Goal: Task Accomplishment & Management: Manage account settings

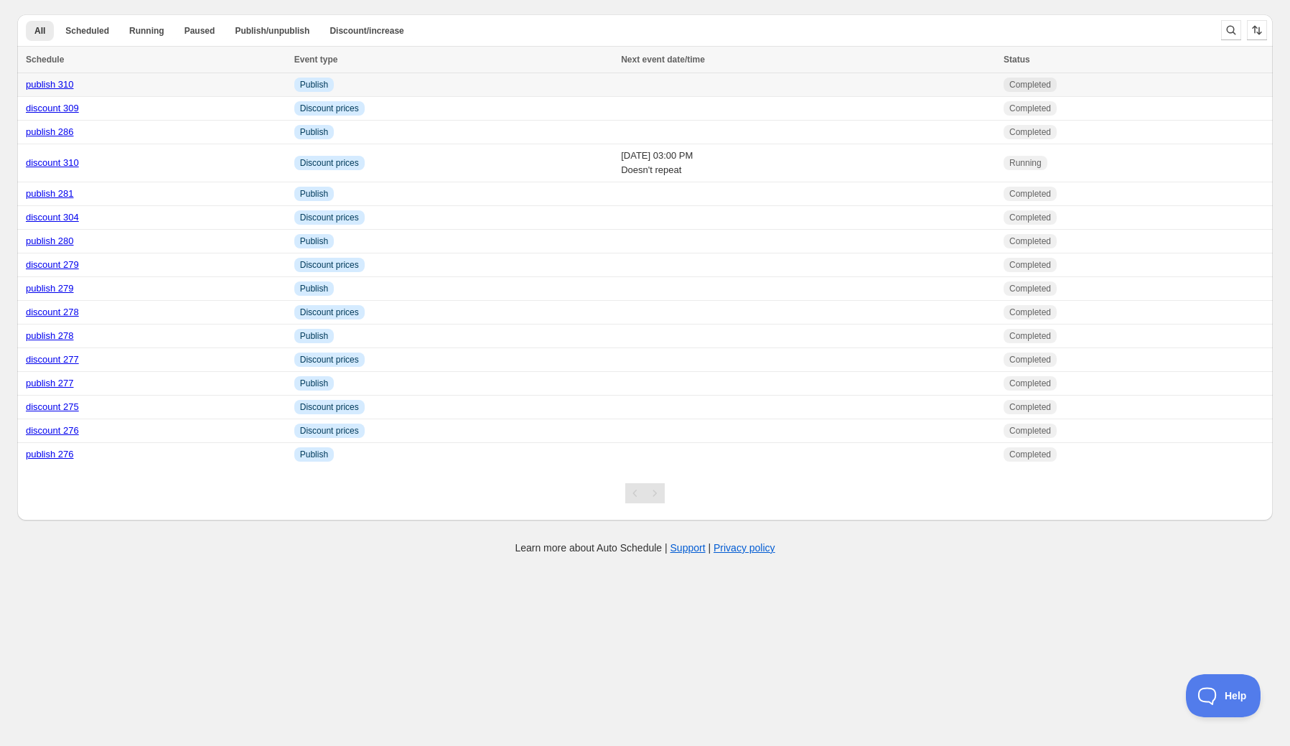
click at [52, 86] on link "publish 310" at bounding box center [50, 84] width 48 height 11
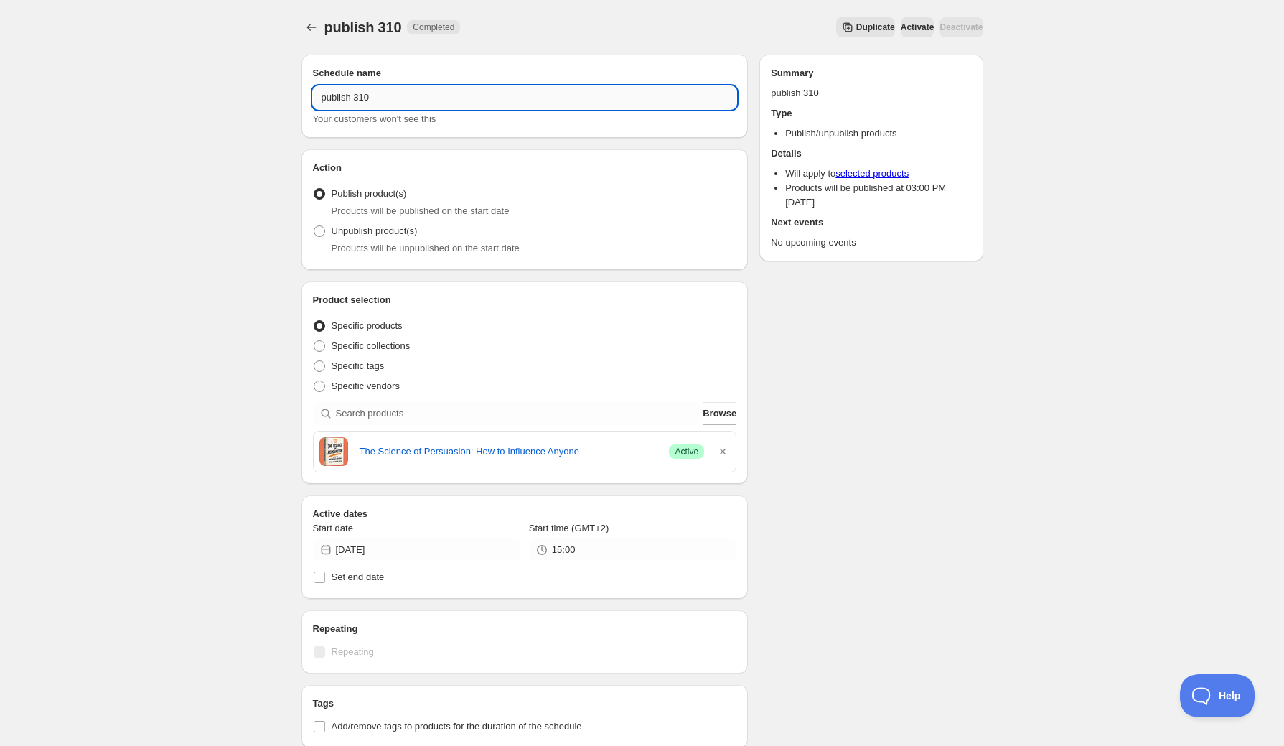
click at [373, 100] on input "publish 310" at bounding box center [525, 97] width 424 height 23
drag, startPoint x: 365, startPoint y: 98, endPoint x: 410, endPoint y: 102, distance: 44.6
click at [397, 102] on input "publish 310" at bounding box center [525, 97] width 424 height 23
type input "publish 311"
click at [722, 450] on icon "button" at bounding box center [723, 452] width 6 height 6
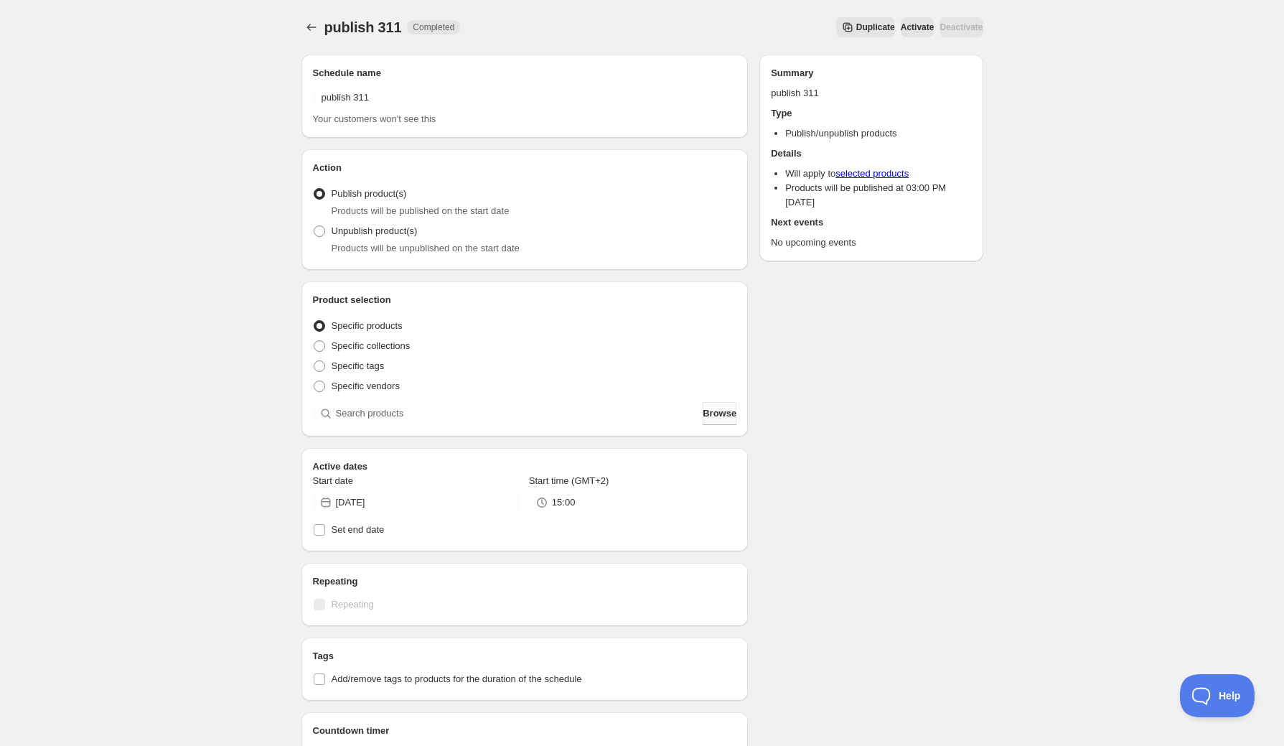
click at [703, 416] on span "Browse" at bounding box center [720, 413] width 34 height 14
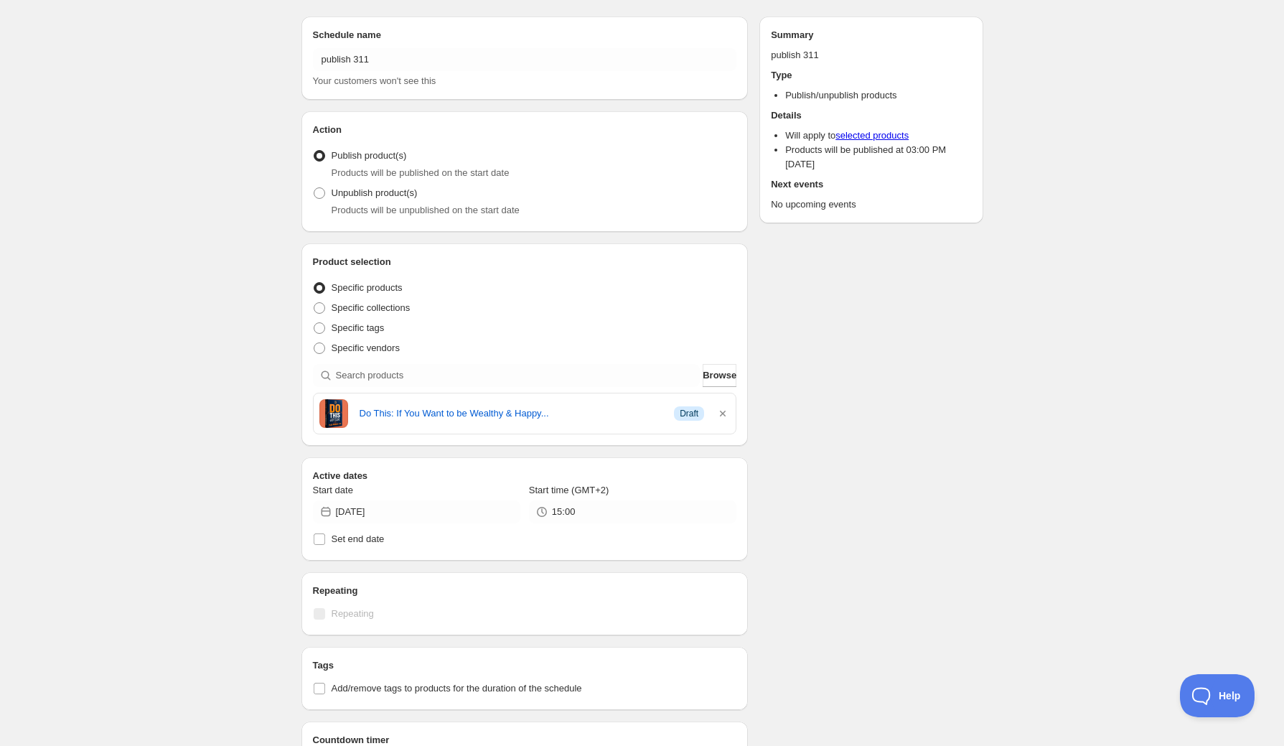
scroll to position [57, 0]
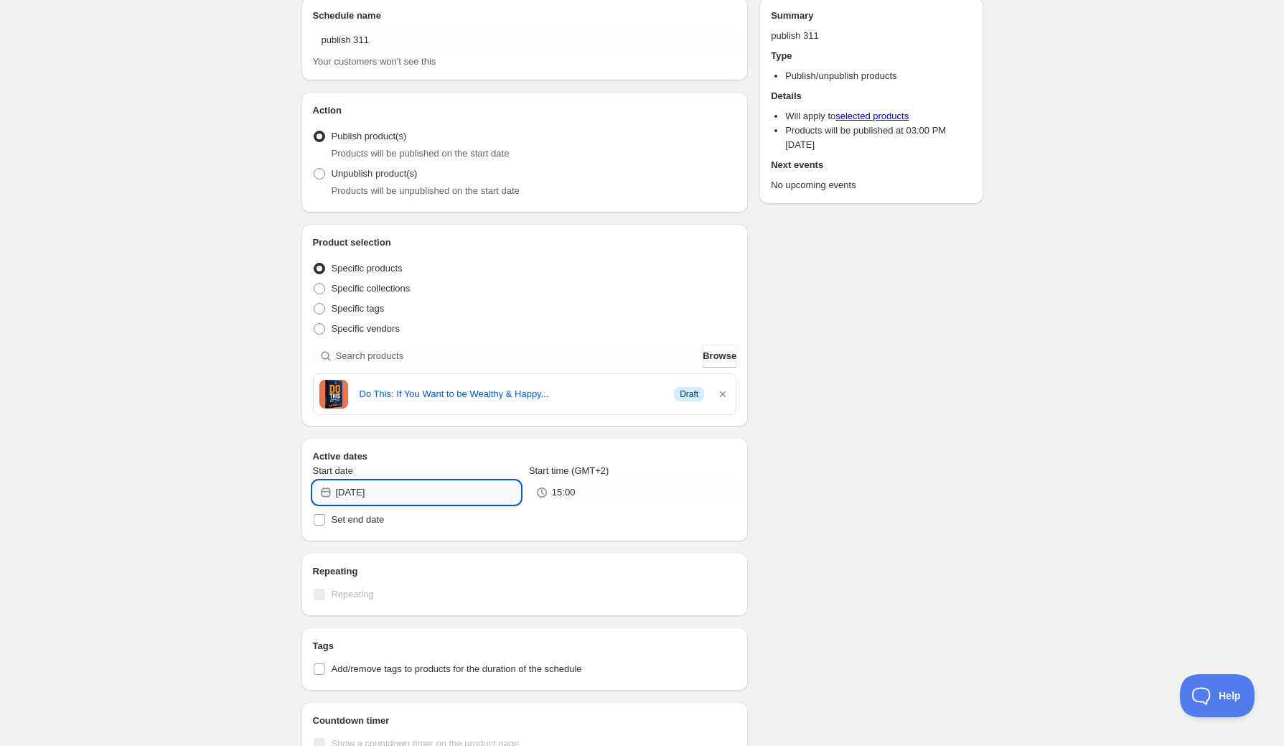
click at [431, 490] on input "[DATE]" at bounding box center [428, 492] width 184 height 23
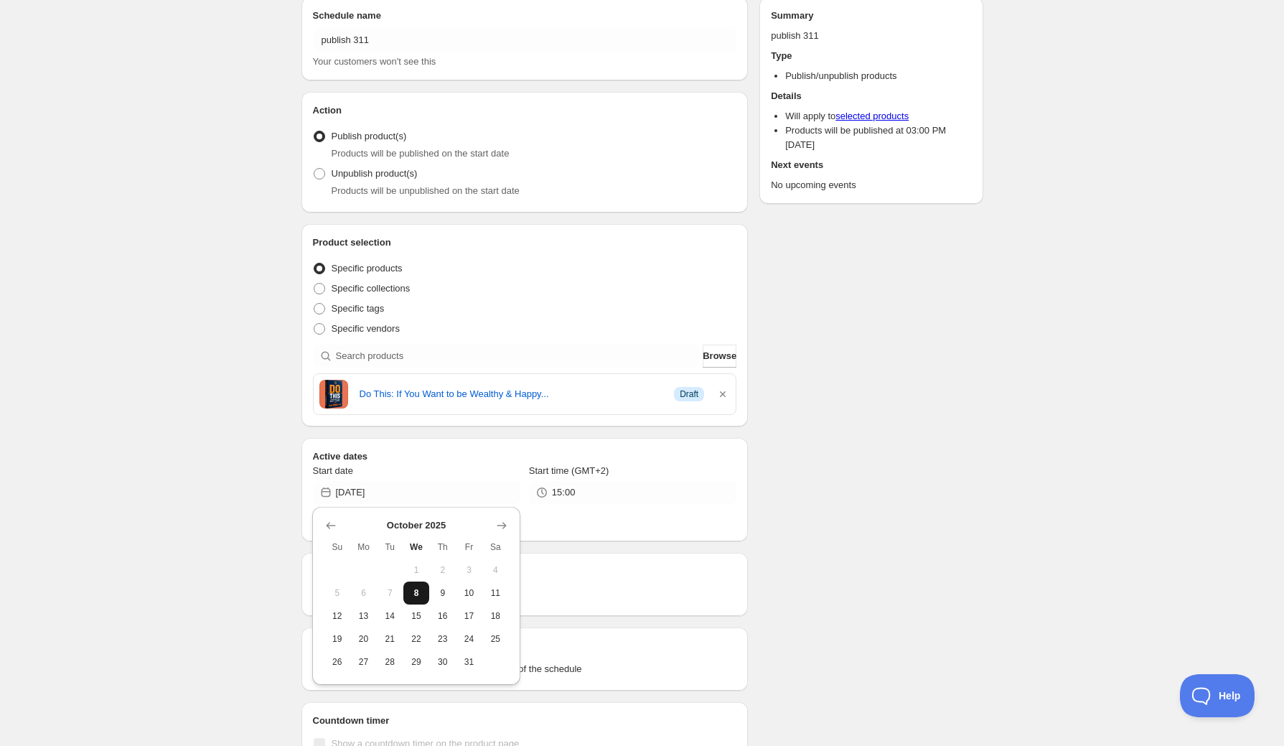
click at [421, 595] on span "8" at bounding box center [416, 592] width 15 height 11
type input "[DATE]"
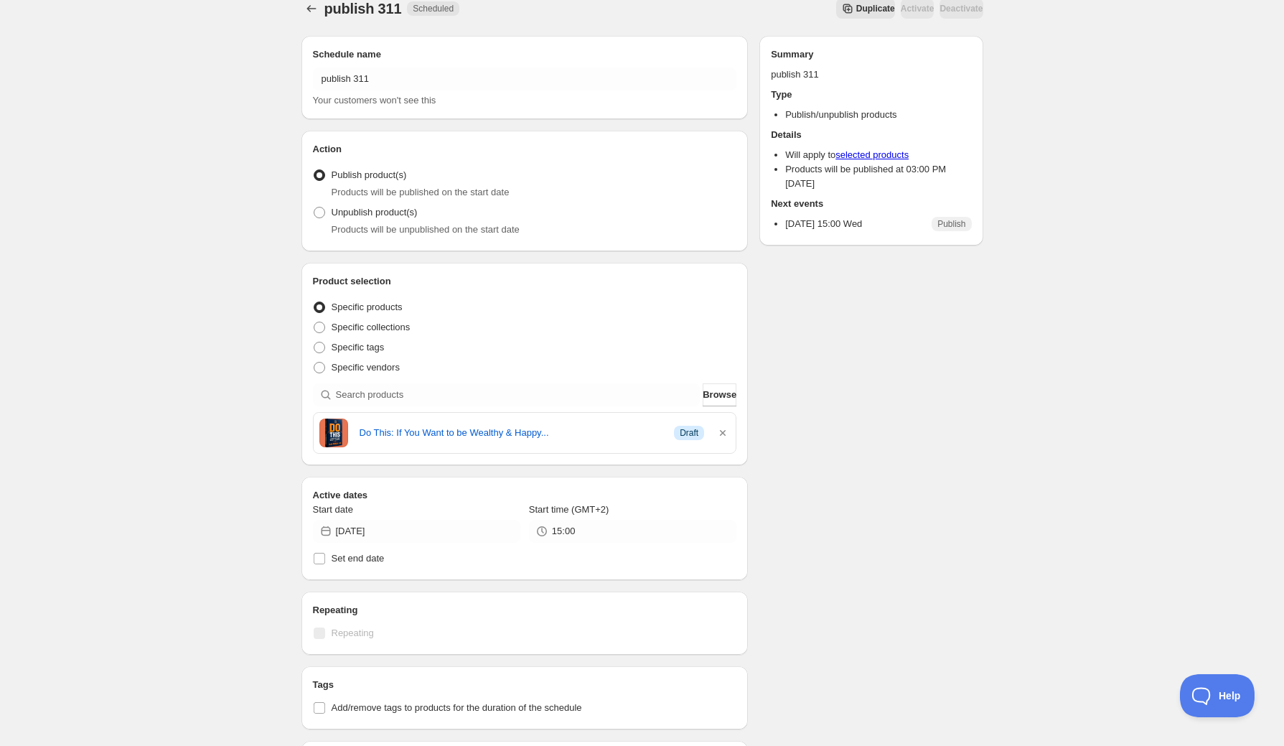
scroll to position [0, 0]
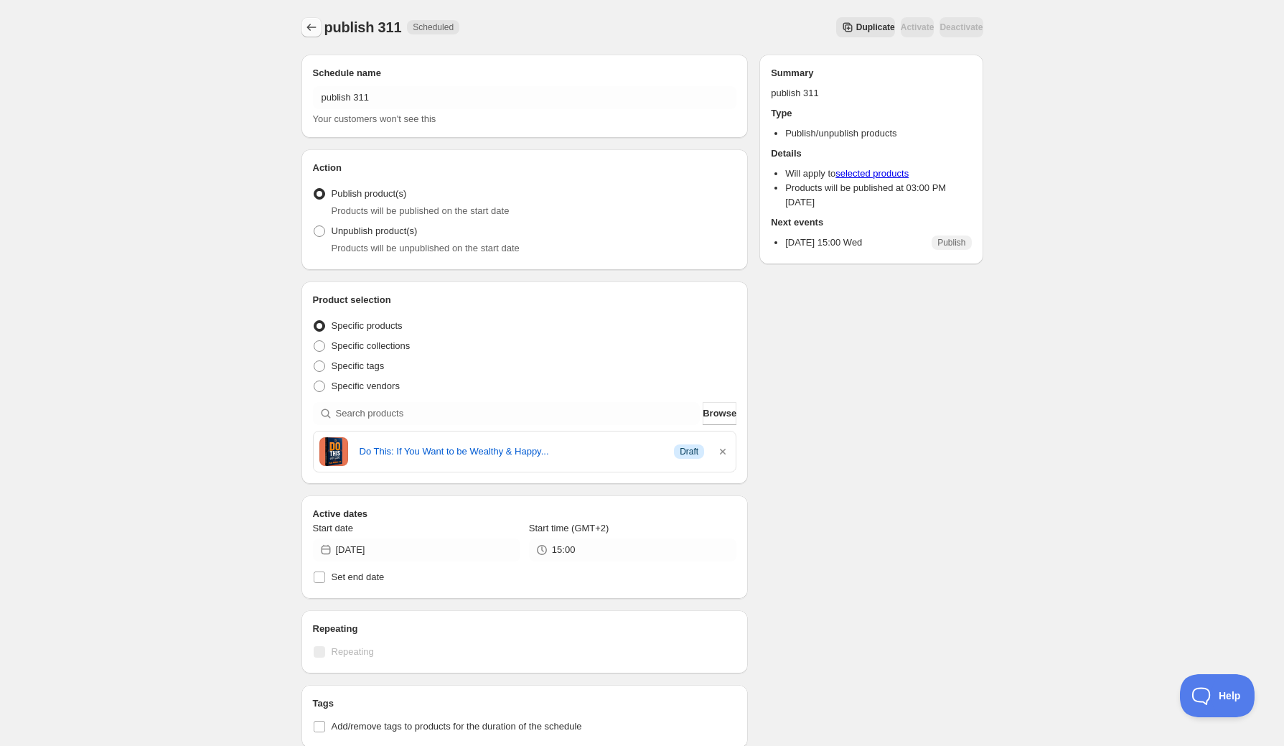
click at [315, 27] on icon "Schedules" at bounding box center [311, 27] width 14 height 14
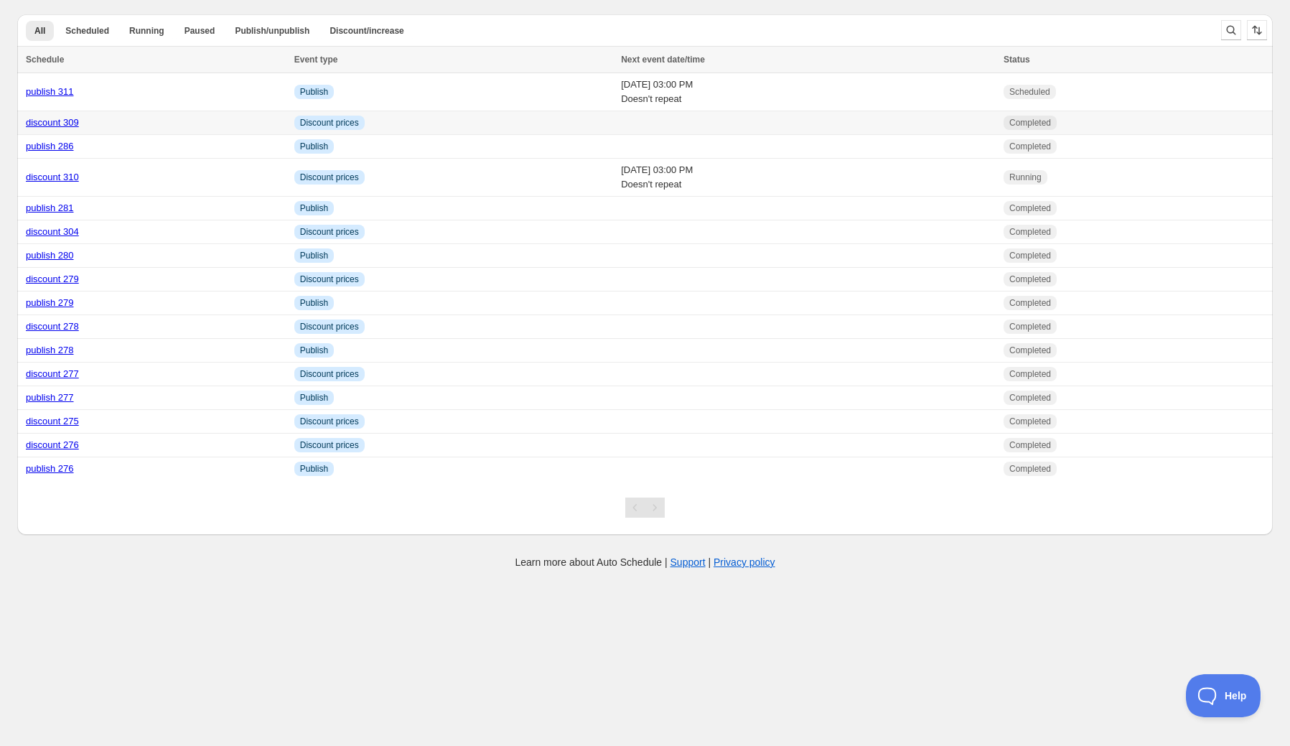
click at [57, 126] on link "discount 309" at bounding box center [52, 122] width 53 height 11
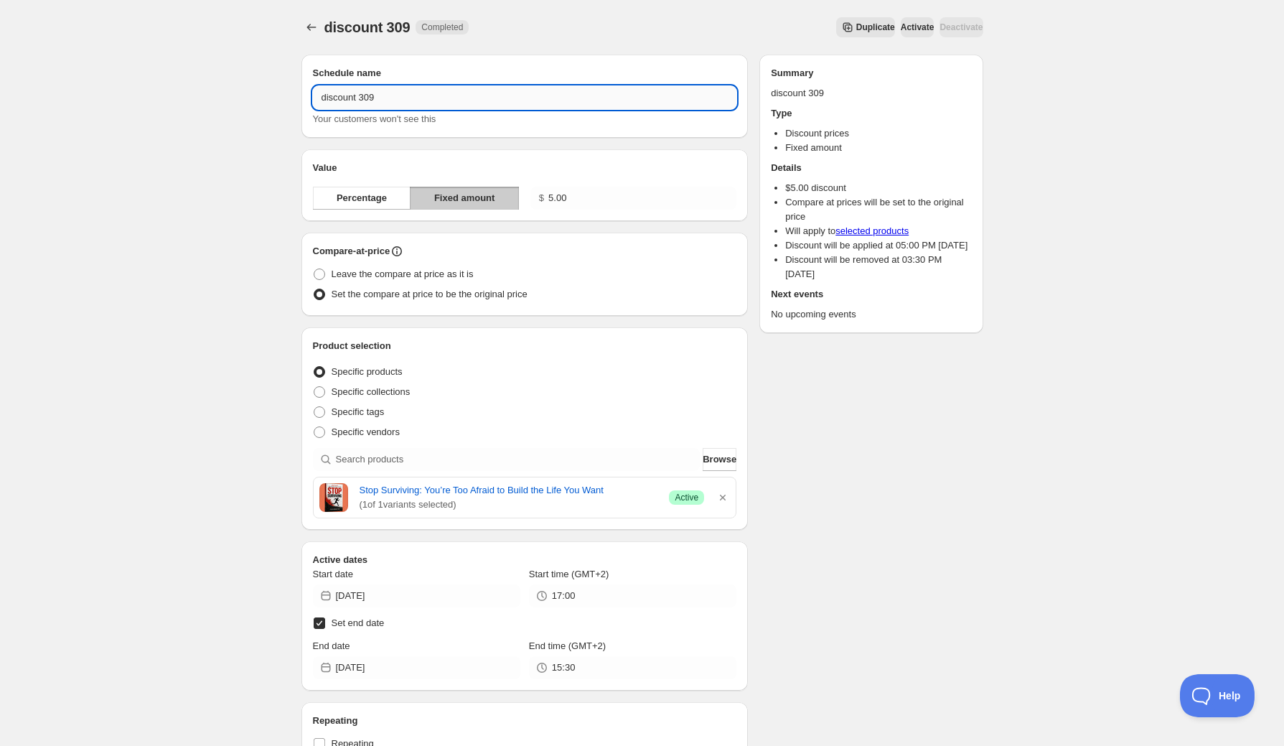
drag, startPoint x: 363, startPoint y: 104, endPoint x: 384, endPoint y: 102, distance: 20.9
click at [381, 102] on input "discount 309" at bounding box center [525, 97] width 424 height 23
type input "discount 311"
click at [728, 494] on icon "button" at bounding box center [723, 497] width 14 height 14
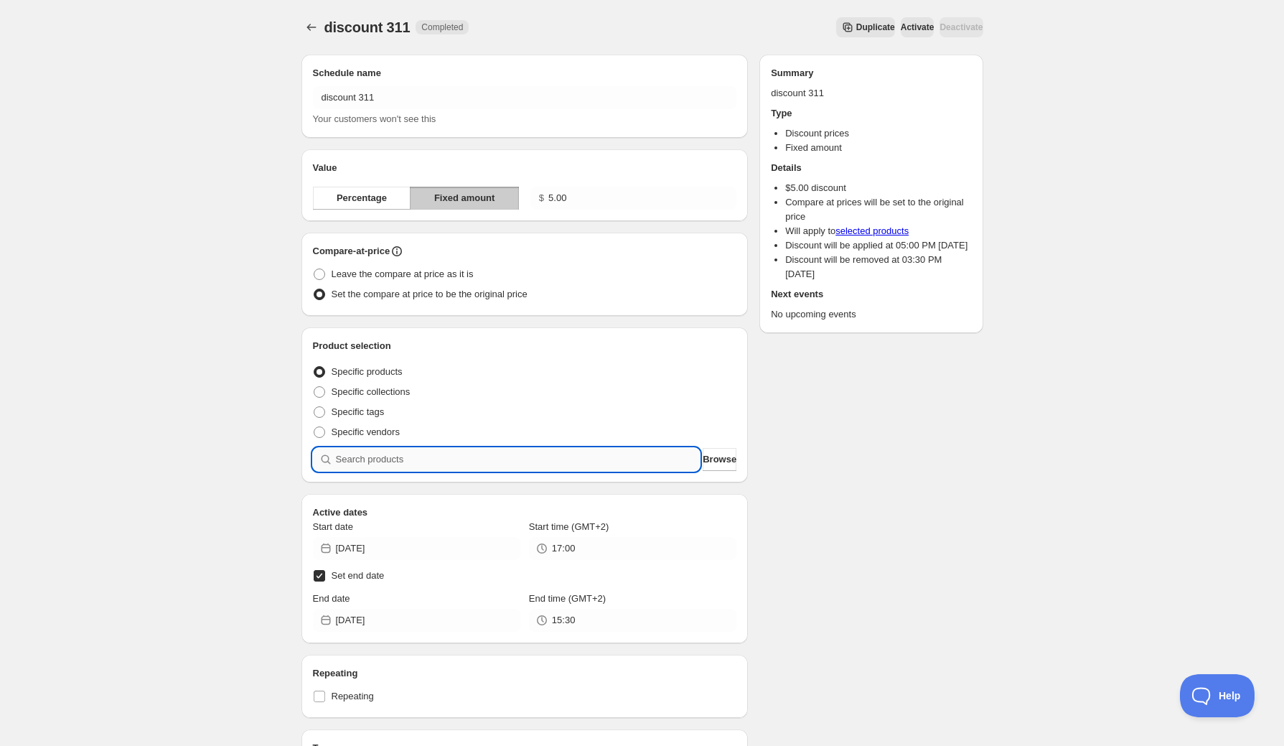
click at [524, 463] on input "search" at bounding box center [518, 459] width 365 height 23
type input "w"
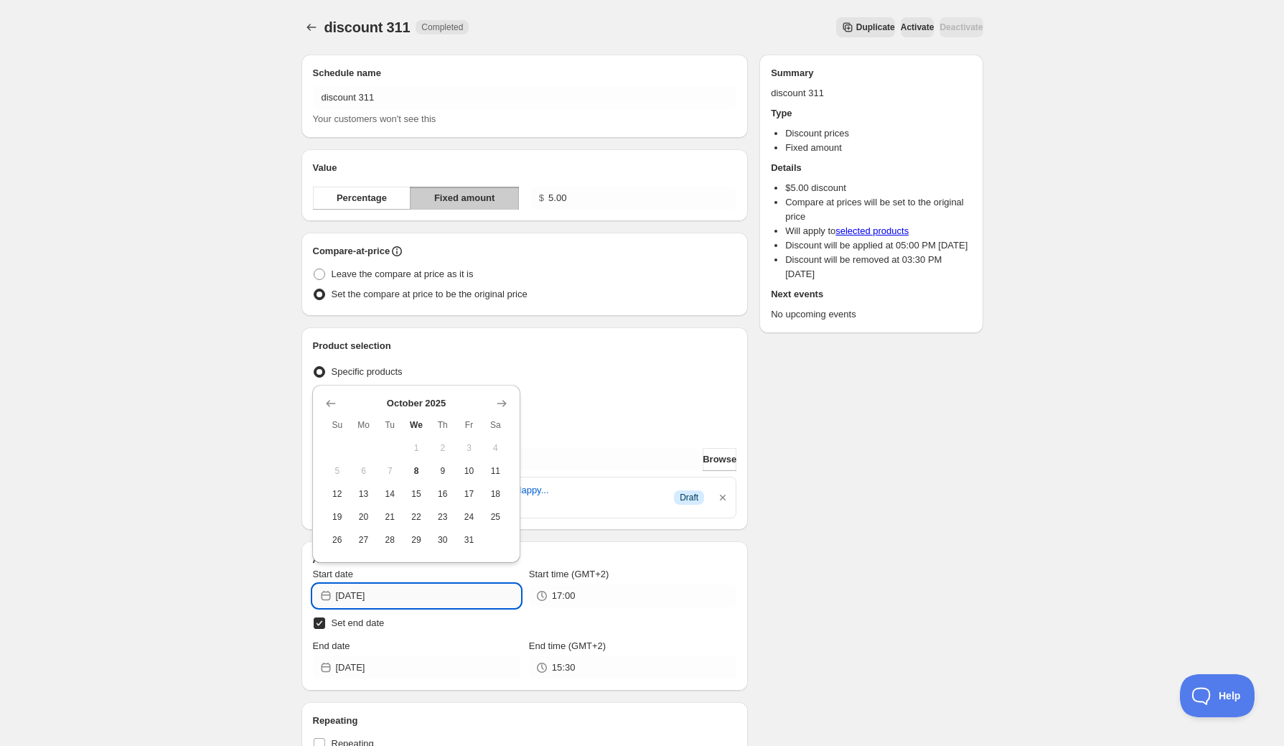
click at [426, 591] on input "[DATE]" at bounding box center [428, 595] width 184 height 23
click at [418, 474] on span "8" at bounding box center [416, 470] width 15 height 11
type input "[DATE]"
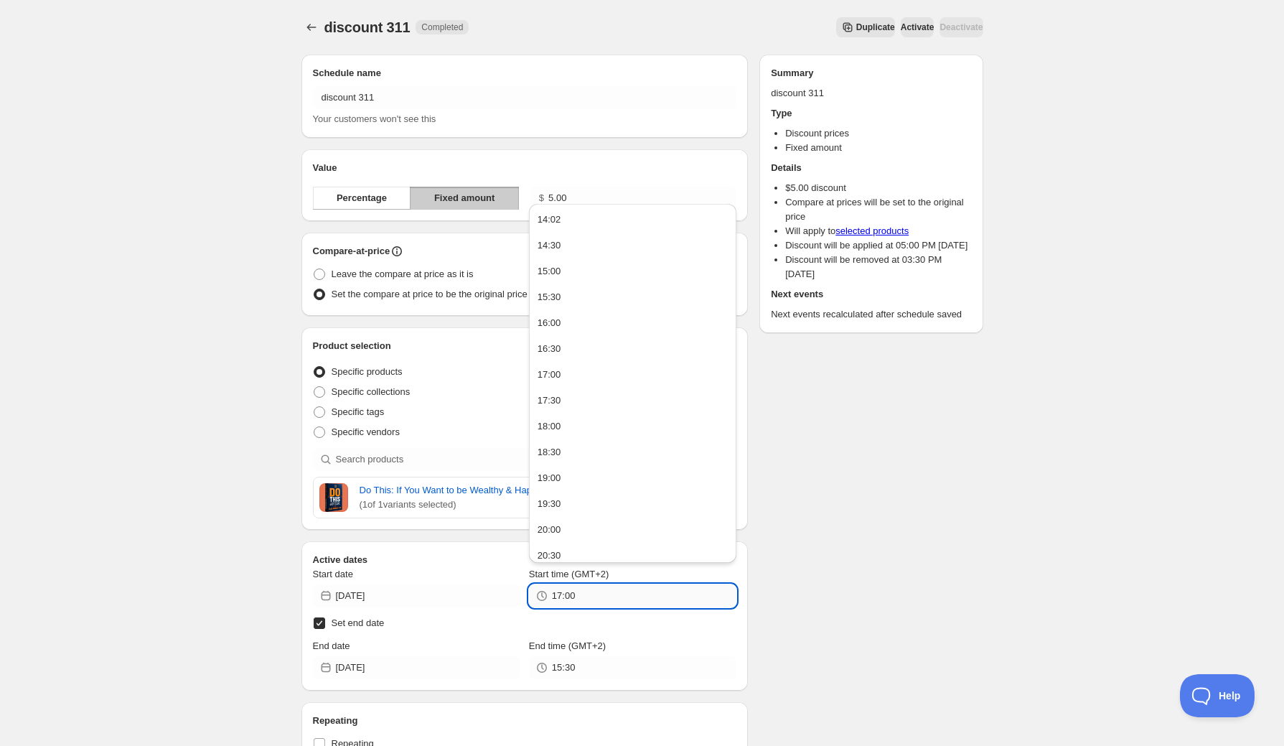
click at [584, 596] on input "17:00" at bounding box center [644, 595] width 184 height 23
click at [553, 277] on div "15:00" at bounding box center [550, 271] width 24 height 14
type input "15:00"
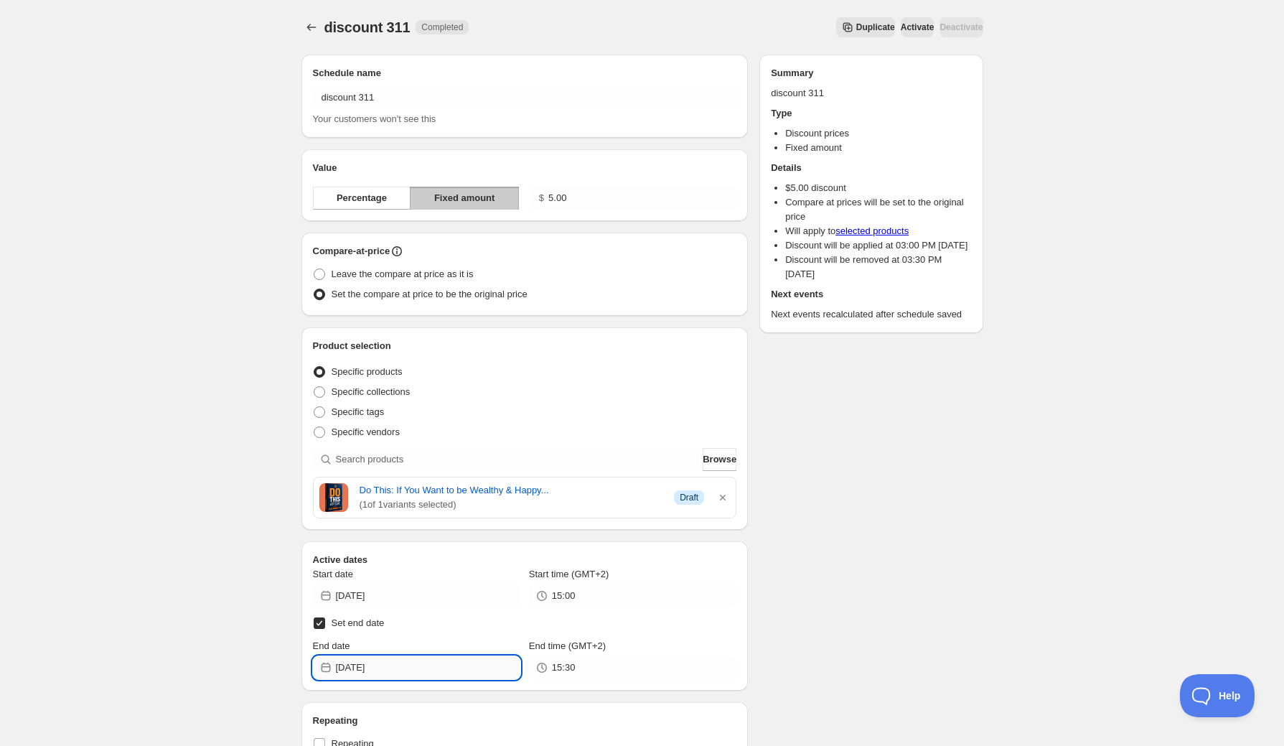
click at [429, 668] on input "[DATE]" at bounding box center [428, 667] width 184 height 23
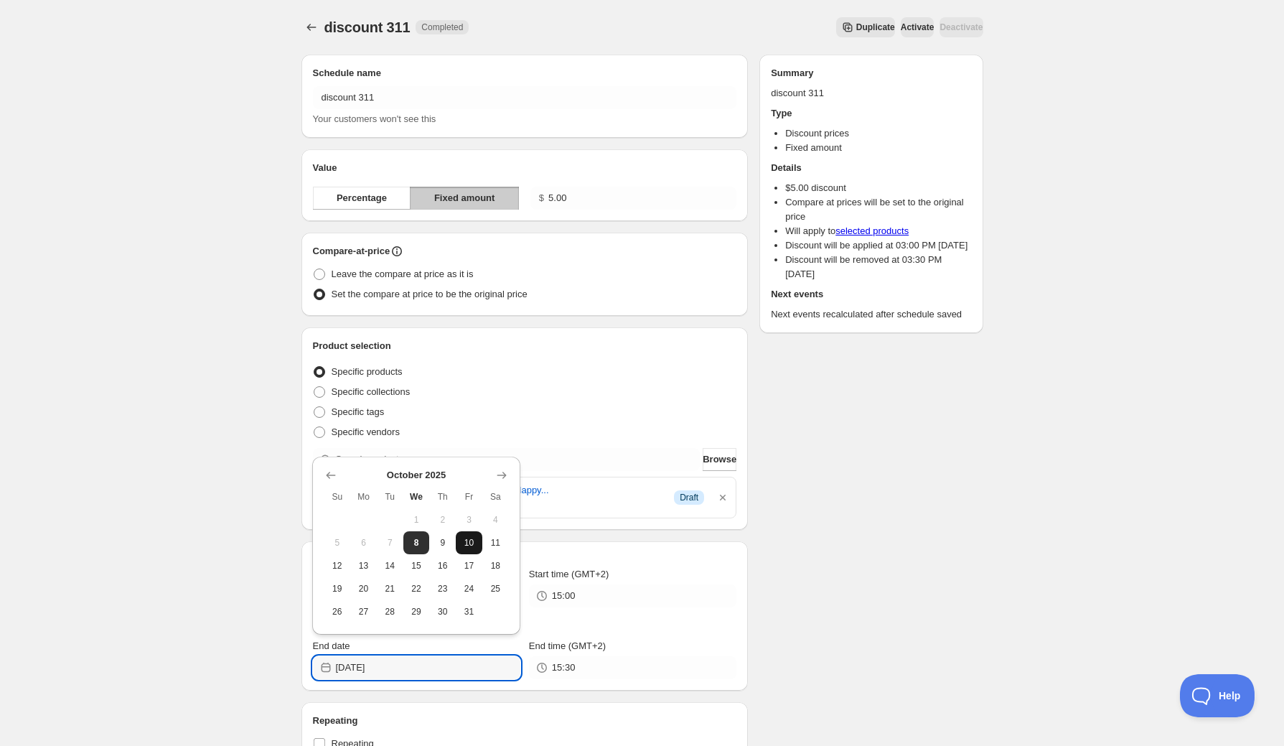
click at [468, 550] on button "10" at bounding box center [469, 542] width 27 height 23
type input "[DATE]"
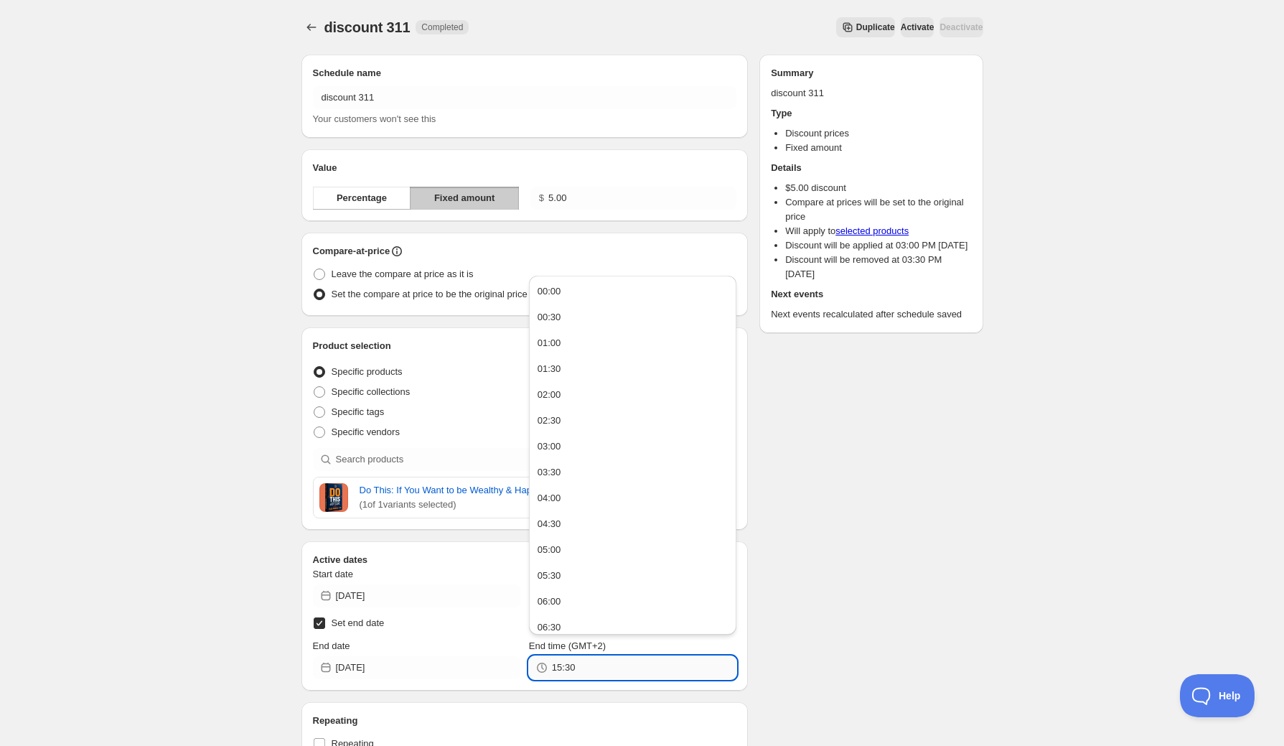
click at [571, 667] on input "15:30" at bounding box center [644, 667] width 184 height 23
click at [576, 548] on button "15:00" at bounding box center [632, 549] width 199 height 23
type input "15:00"
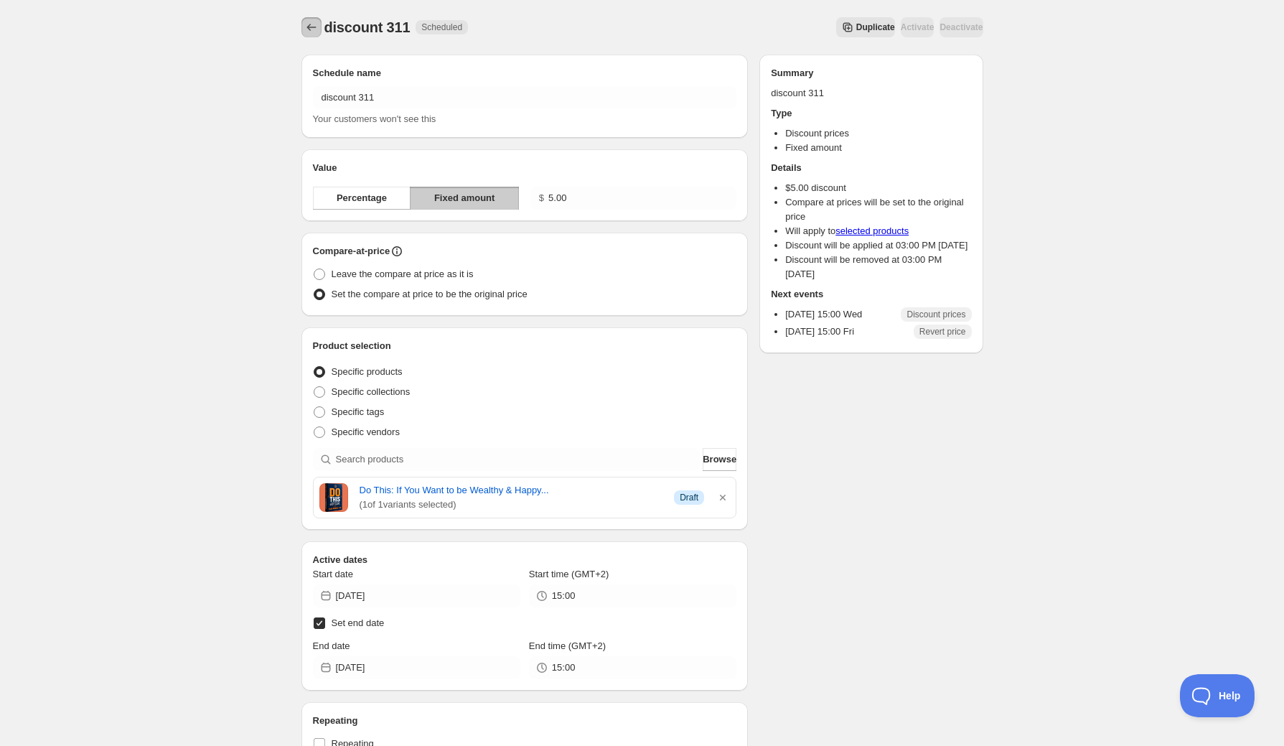
click at [310, 27] on icon "Schedules" at bounding box center [311, 27] width 14 height 14
